Goal: Task Accomplishment & Management: Complete application form

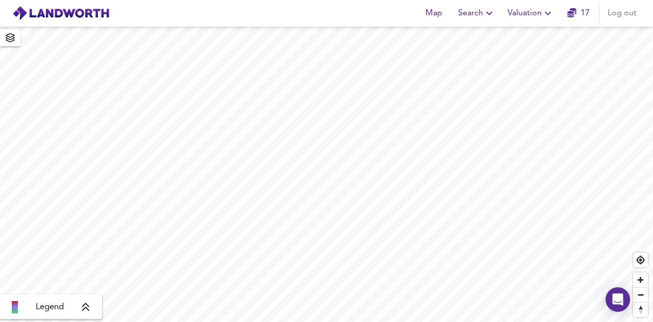
click at [479, 15] on span "Search" at bounding box center [476, 13] width 37 height 14
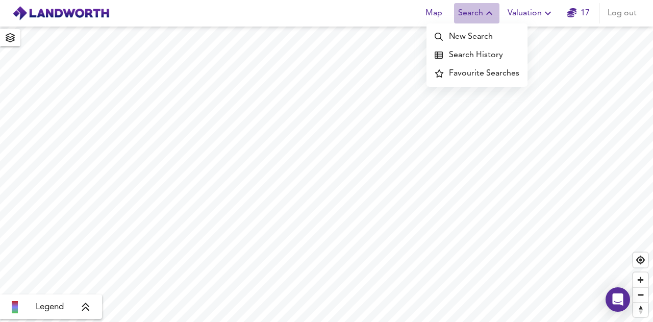
click at [479, 15] on span "Search" at bounding box center [476, 13] width 37 height 14
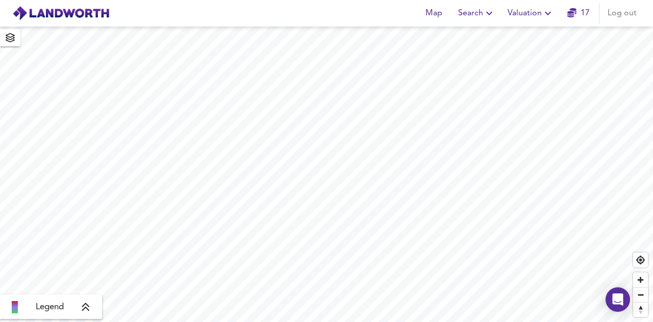
click at [63, 17] on img at bounding box center [60, 13] width 97 height 15
click at [170, 11] on div "Map Search Valuation 17 Log out" at bounding box center [326, 13] width 653 height 25
click at [630, 16] on span "Log out" at bounding box center [621, 13] width 29 height 14
click at [573, 13] on span "Sign Up" at bounding box center [580, 13] width 29 height 14
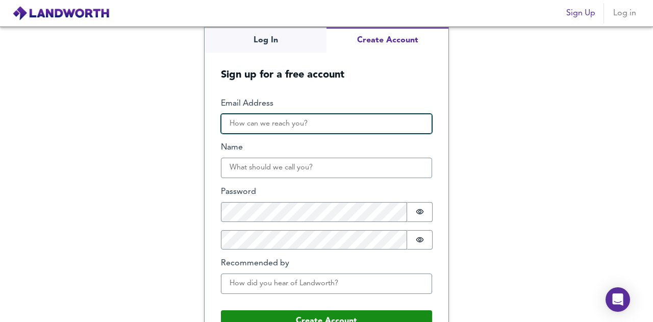
click at [297, 126] on input "Email Address" at bounding box center [326, 124] width 211 height 20
type input "ema@albatrosslending.co.uk"
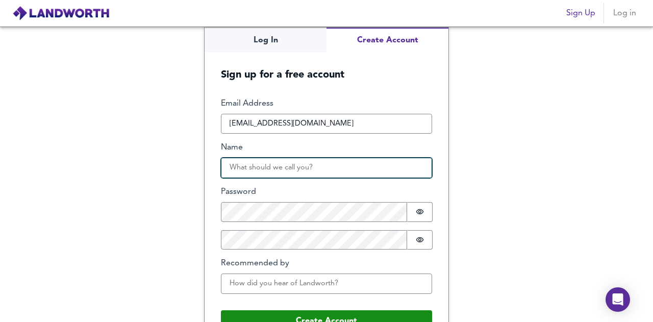
click at [294, 173] on input "Name" at bounding box center [326, 168] width 211 height 20
type input "Ema"
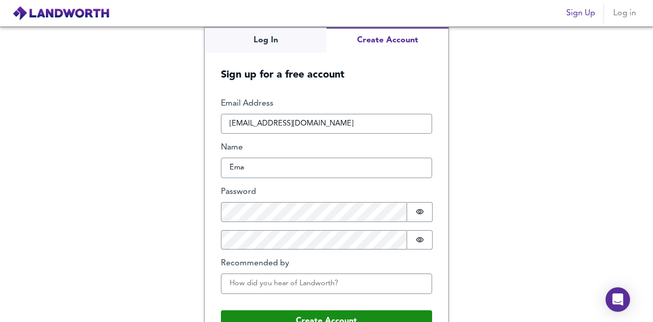
click at [182, 259] on div "Log In Create Account Sign up for a free account Email Address ema@albatrosslen…" at bounding box center [326, 174] width 653 height 295
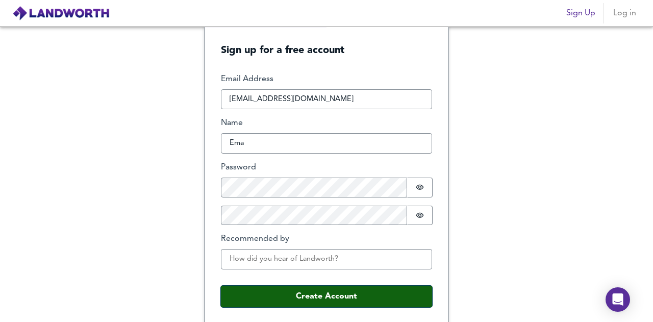
click at [254, 288] on button "Create Account" at bounding box center [326, 296] width 211 height 21
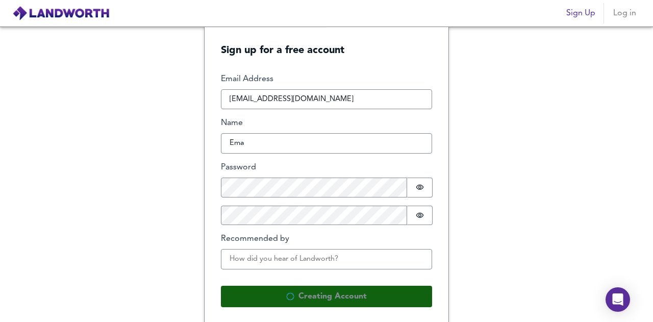
scroll to position [0, 0]
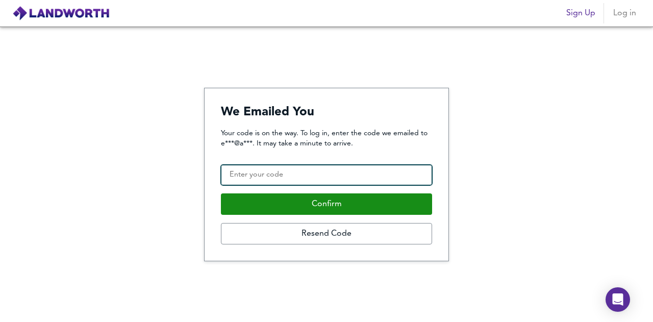
click at [258, 176] on input "Confirmation Code" at bounding box center [326, 175] width 211 height 20
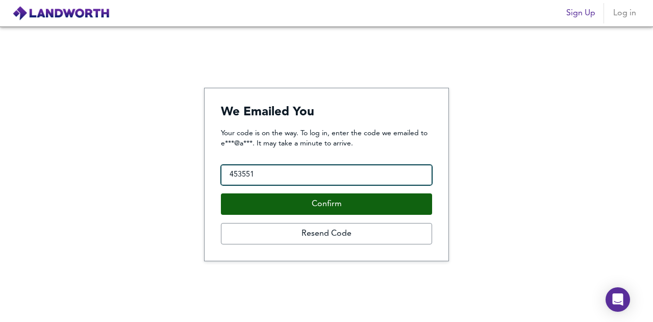
type input "453551"
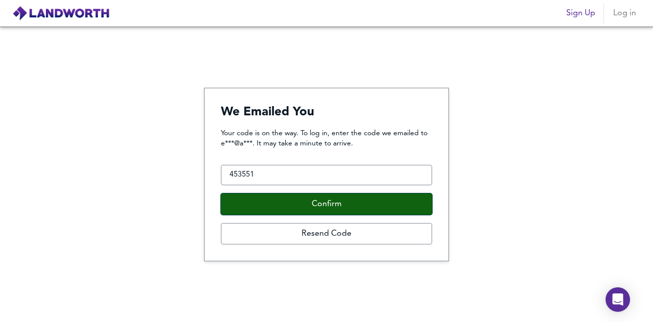
click at [304, 202] on button "Confirm" at bounding box center [326, 203] width 211 height 21
